Goal: Task Accomplishment & Management: Manage account settings

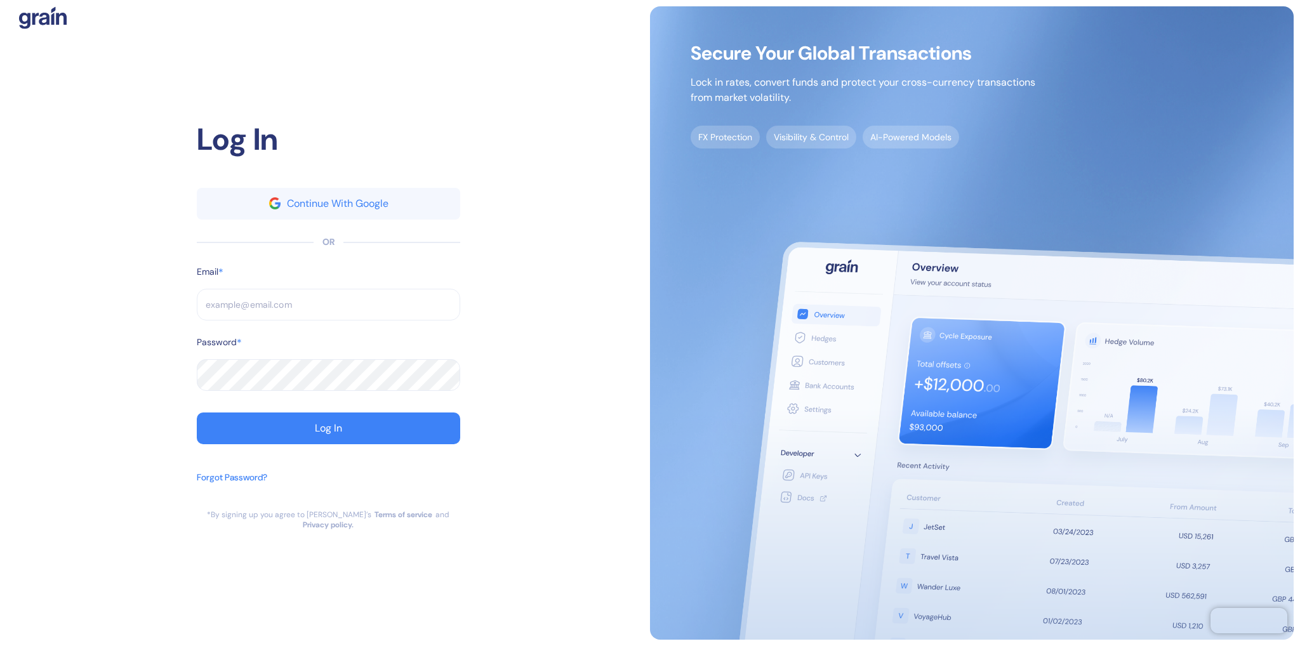
click at [307, 303] on input "text" at bounding box center [328, 305] width 263 height 32
type input "lihi.f@bookaway.com"
click at [390, 432] on button "Log In" at bounding box center [328, 429] width 263 height 32
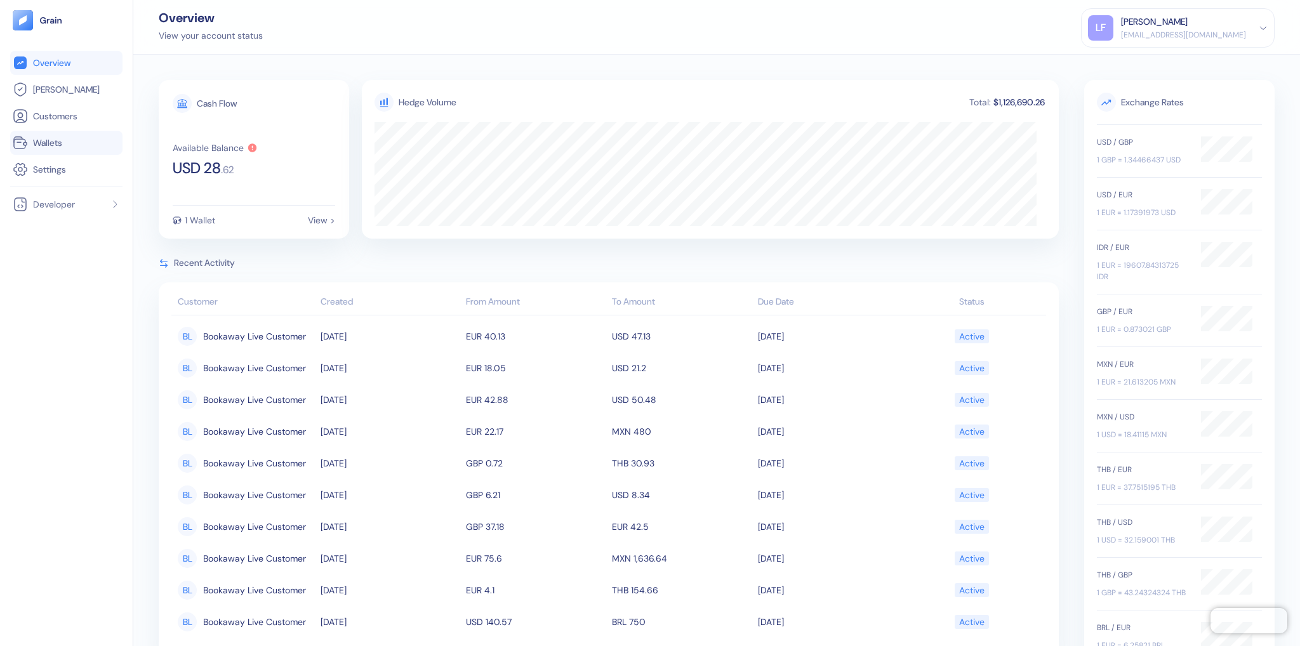
click at [62, 143] on span "Wallets" at bounding box center [47, 142] width 29 height 13
